Goal: Task Accomplishment & Management: Manage account settings

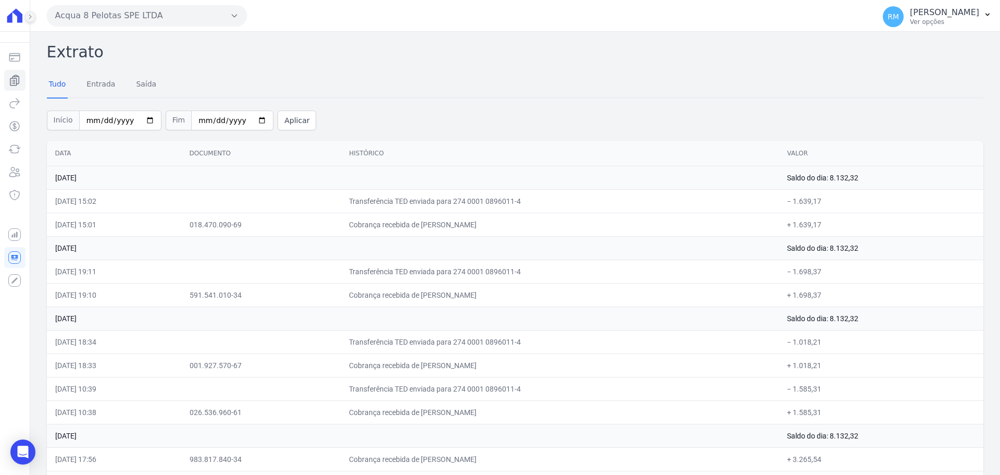
click at [33, 19] on icon at bounding box center [30, 17] width 6 height 6
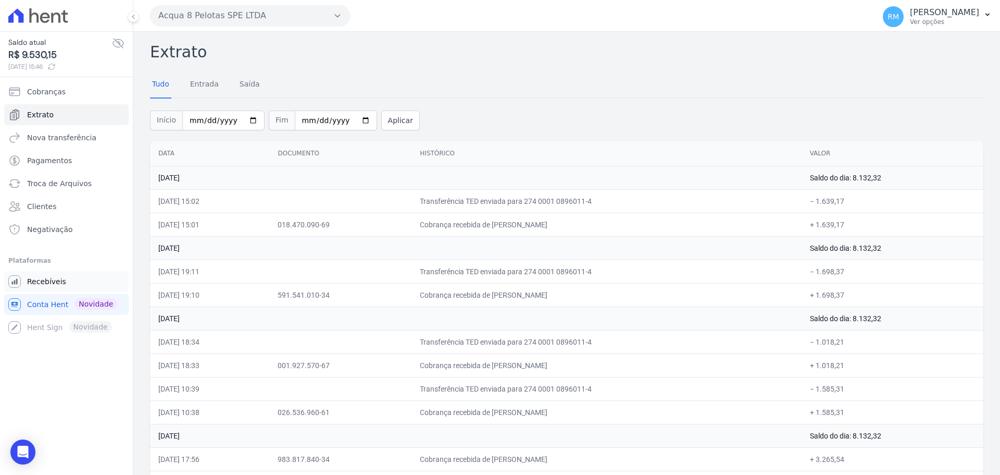
click at [36, 276] on span "Recebíveis" at bounding box center [46, 281] width 39 height 10
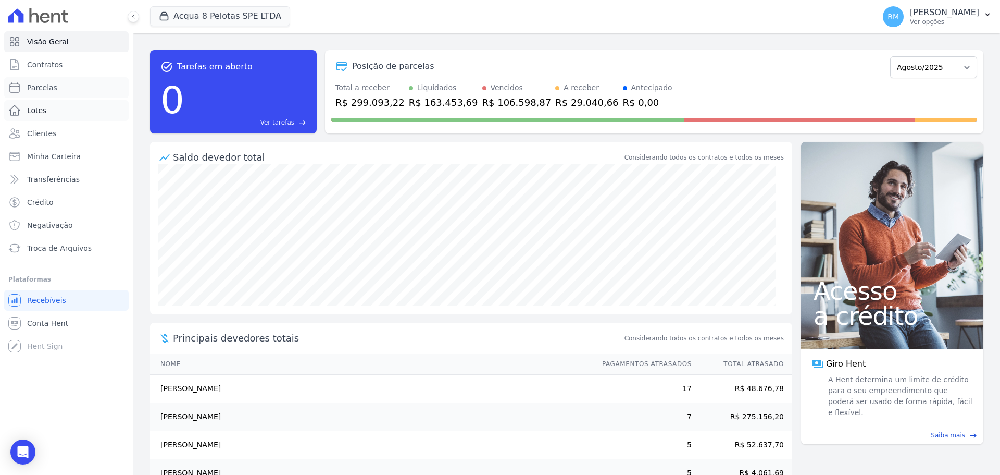
drag, startPoint x: 48, startPoint y: 90, endPoint x: 51, endPoint y: 110, distance: 20.0
click at [48, 90] on span "Parcelas" at bounding box center [42, 87] width 30 height 10
select select
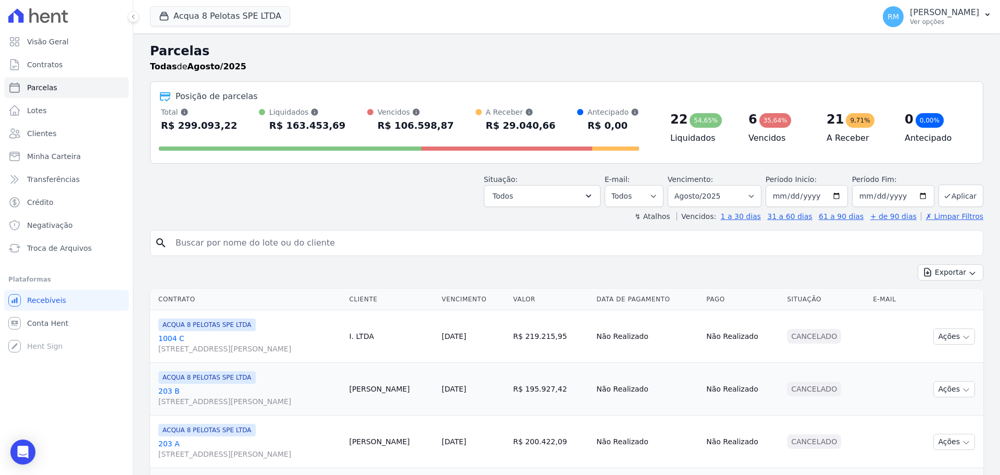
click at [229, 242] on input "search" at bounding box center [574, 242] width 810 height 21
type input "[PERSON_NAME]"
select select
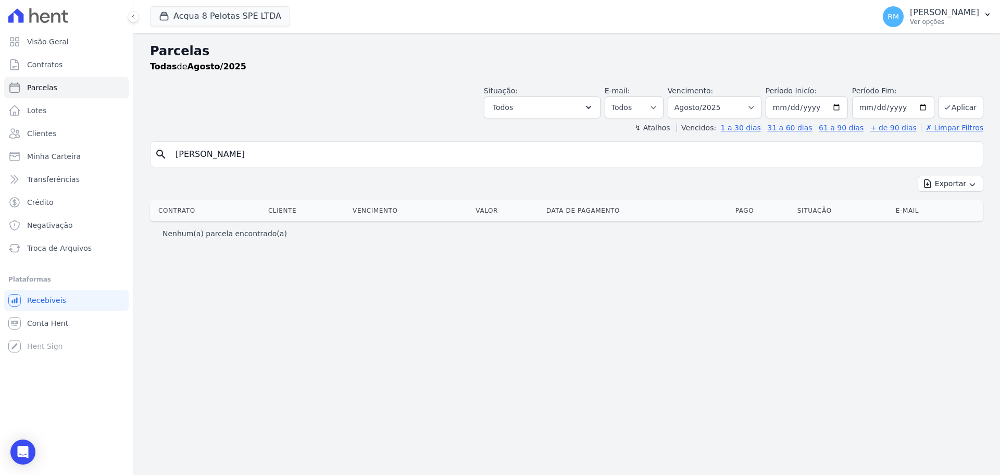
drag, startPoint x: 231, startPoint y: 154, endPoint x: -5, endPoint y: 140, distance: 236.4
click at [0, 140] on html "Visão Geral Contratos [GEOGRAPHIC_DATA] Lotes Clientes Minha Carteira Transferê…" at bounding box center [500, 237] width 1000 height 475
type input "1501"
select select
click at [51, 132] on span "Clientes" at bounding box center [41, 133] width 29 height 10
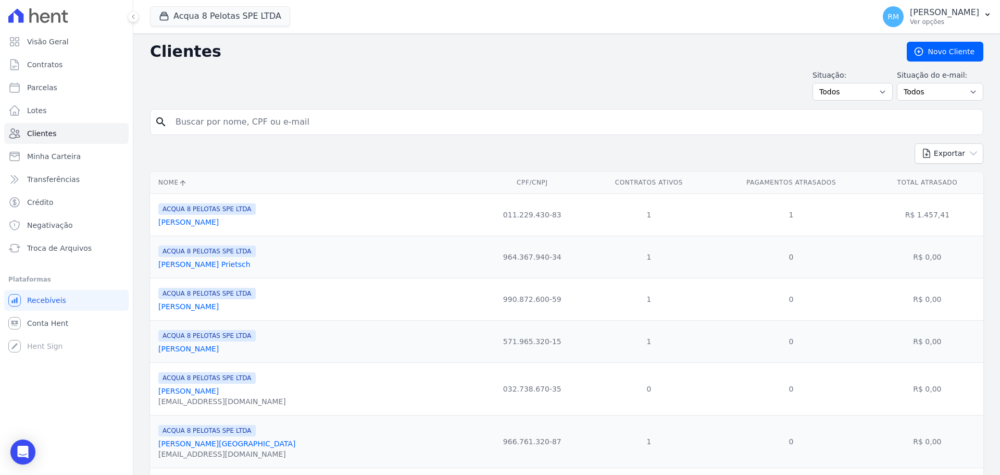
click at [227, 118] on input "search" at bounding box center [574, 121] width 810 height 21
type input "[PERSON_NAME]"
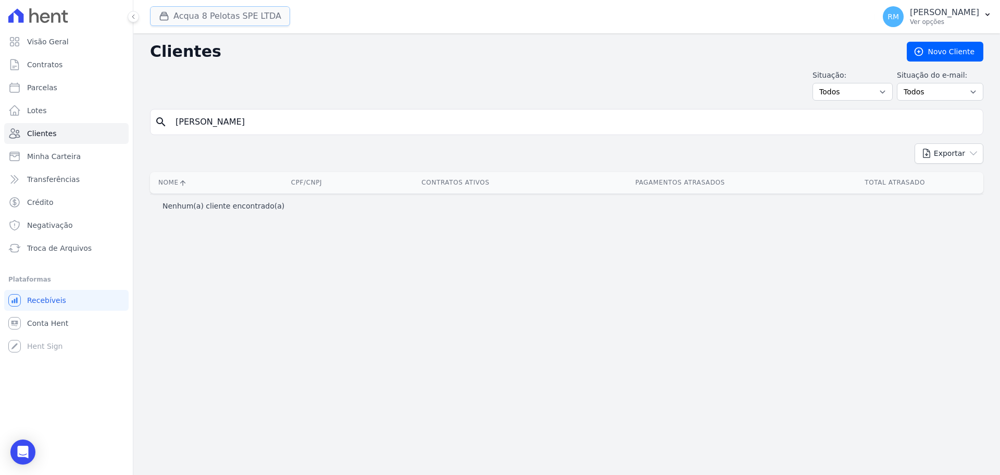
click at [253, 19] on button "Acqua 8 Pelotas SPE LTDA" at bounding box center [220, 16] width 140 height 20
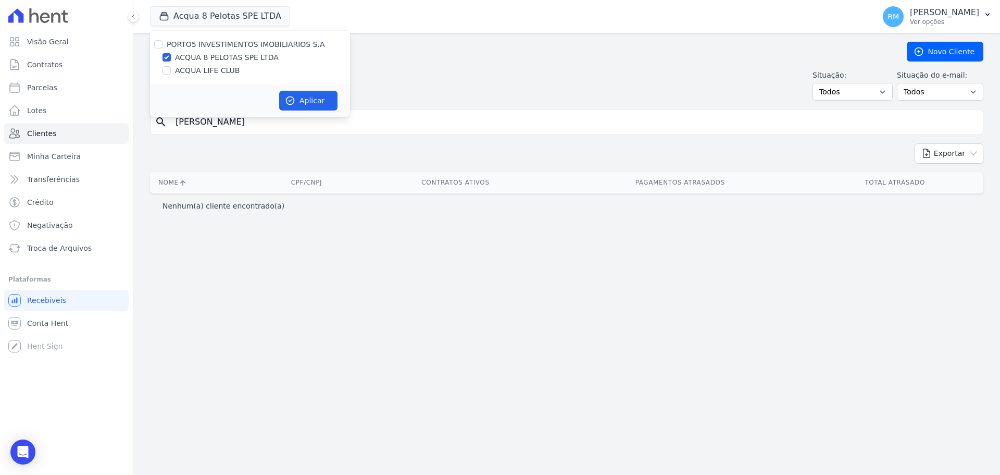
click at [212, 68] on label "ACQUA LIFE CLUB" at bounding box center [207, 70] width 65 height 11
click at [171, 68] on input "ACQUA LIFE CLUB" at bounding box center [167, 70] width 8 height 8
checkbox input "true"
click at [271, 56] on div "ACQUA 8 PELOTAS SPE LTDA" at bounding box center [250, 57] width 200 height 11
click at [240, 47] on label "PORTO5 INVESTIMENTOS IMOBILIARIOS S.A" at bounding box center [246, 44] width 158 height 8
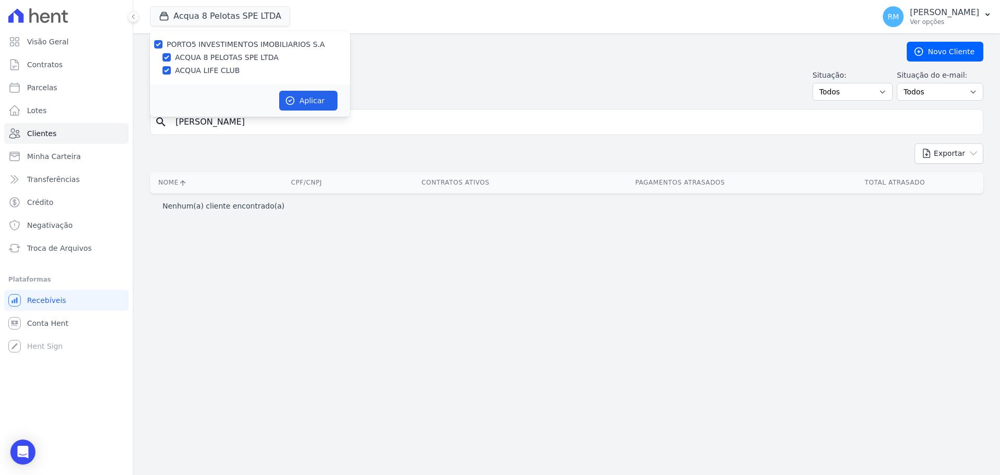
click at [163, 47] on input "PORTO5 INVESTIMENTOS IMOBILIARIOS S.A" at bounding box center [158, 44] width 8 height 8
checkbox input "false"
click at [185, 72] on label "ACQUA LIFE CLUB" at bounding box center [207, 70] width 65 height 11
click at [171, 72] on input "ACQUA LIFE CLUB" at bounding box center [167, 70] width 8 height 8
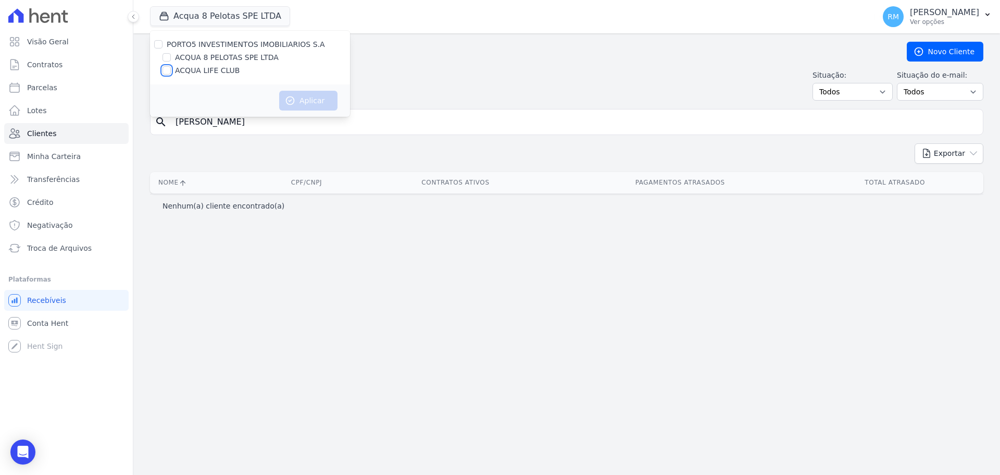
checkbox input "true"
click at [300, 102] on button "Aplicar" at bounding box center [308, 101] width 58 height 20
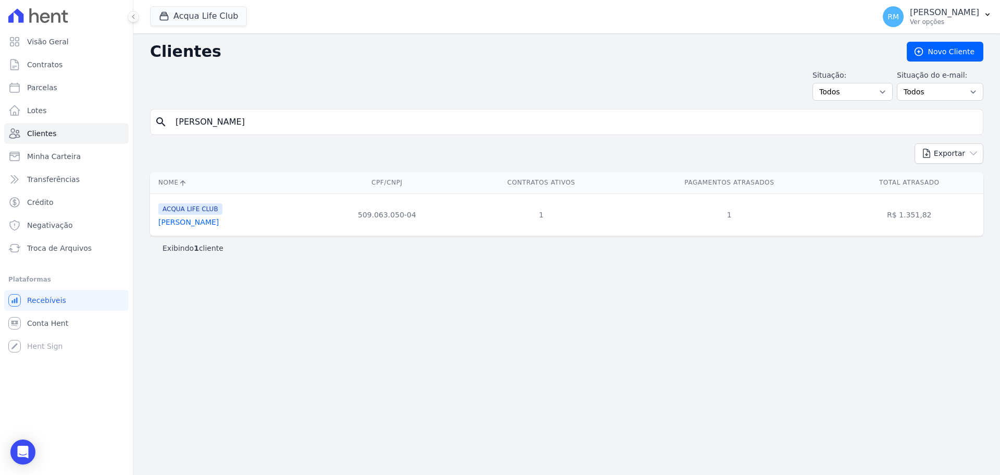
click at [219, 221] on link "[PERSON_NAME]" at bounding box center [188, 222] width 60 height 8
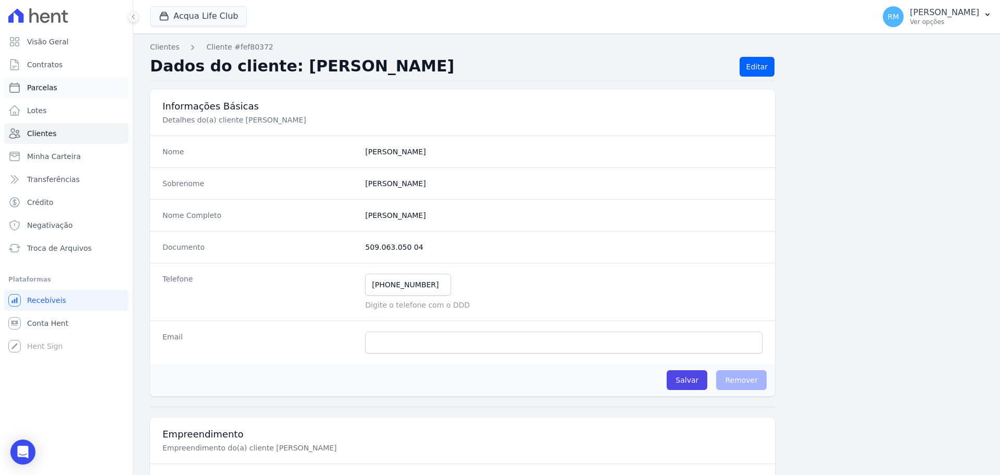
click at [49, 81] on link "Parcelas" at bounding box center [66, 87] width 125 height 21
select select
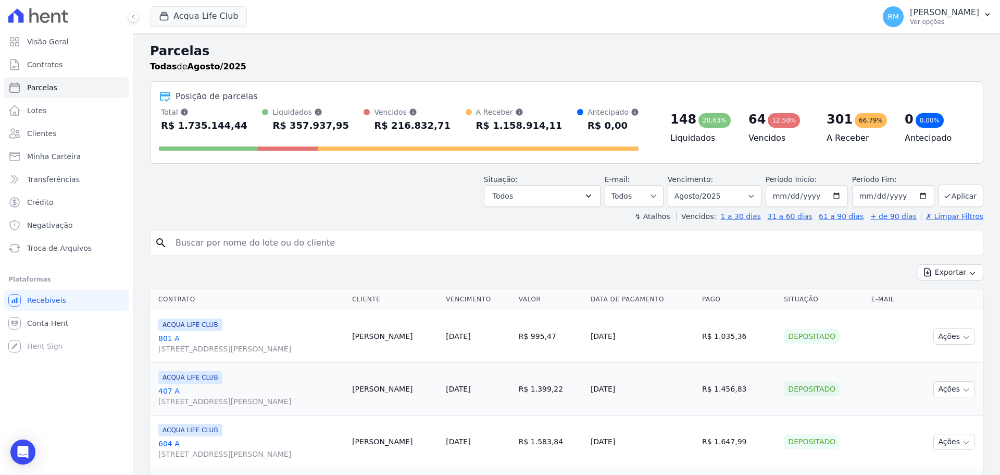
click at [326, 245] on input "search" at bounding box center [574, 242] width 810 height 21
type input "[PERSON_NAME]"
select select
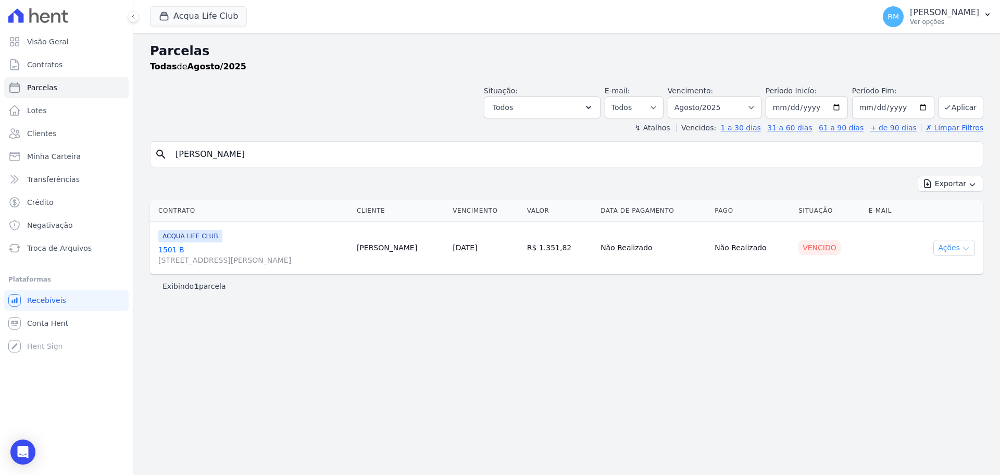
click at [946, 246] on button "Ações" at bounding box center [955, 248] width 42 height 16
click at [925, 268] on link "Ver boleto" at bounding box center [950, 271] width 100 height 19
